Goal: Check status: Check status

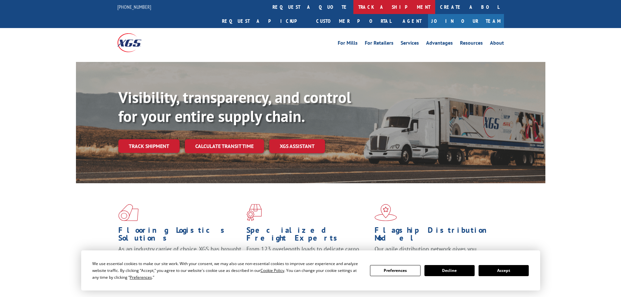
click at [353, 7] on link "track a shipment" at bounding box center [394, 7] width 82 height 14
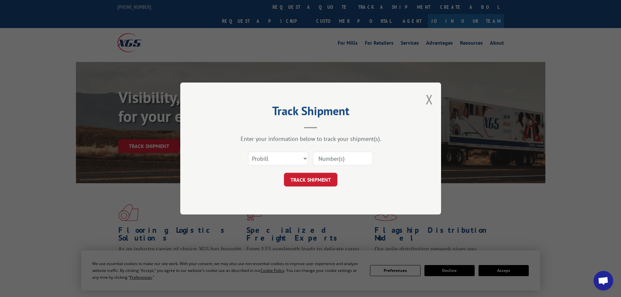
click at [332, 156] on input at bounding box center [343, 159] width 60 height 14
paste input "1008024704"
type input "1008024704"
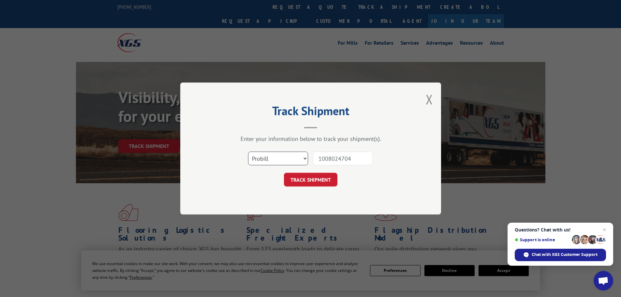
click at [287, 156] on select "Select category... Probill BOL PO" at bounding box center [278, 159] width 60 height 14
drag, startPoint x: 355, startPoint y: 160, endPoint x: 270, endPoint y: 155, distance: 84.6
click at [270, 155] on div "Select category... Probill BOL PO 1008024704" at bounding box center [311, 159] width 196 height 22
paste input "31573983"
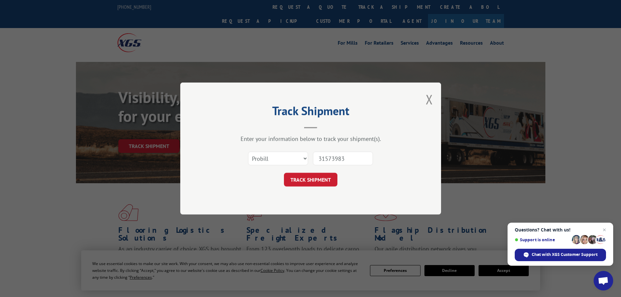
type input "31573983"
click at [292, 155] on select "Select category... Probill BOL PO" at bounding box center [278, 159] width 60 height 14
select select "po"
click at [248, 152] on select "Select category... Probill BOL PO" at bounding box center [278, 159] width 60 height 14
click at [324, 181] on button "TRACK SHIPMENT" at bounding box center [310, 180] width 53 height 14
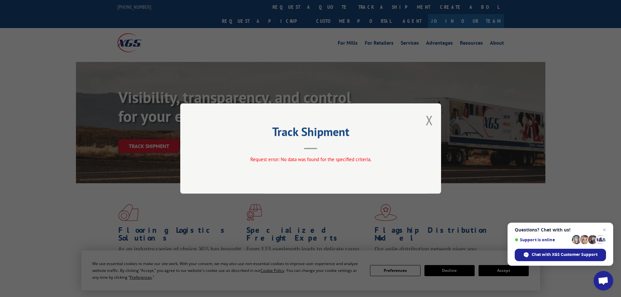
click at [433, 117] on div "Track Shipment Request error: No data was found for the specified criteria." at bounding box center [310, 148] width 261 height 90
click at [427, 119] on button "Close modal" at bounding box center [429, 120] width 7 height 17
